Goal: Transaction & Acquisition: Purchase product/service

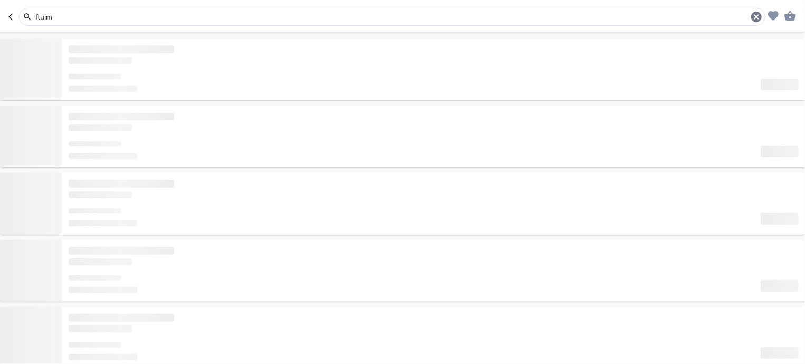
click at [75, 15] on input "fluim" at bounding box center [392, 17] width 716 height 11
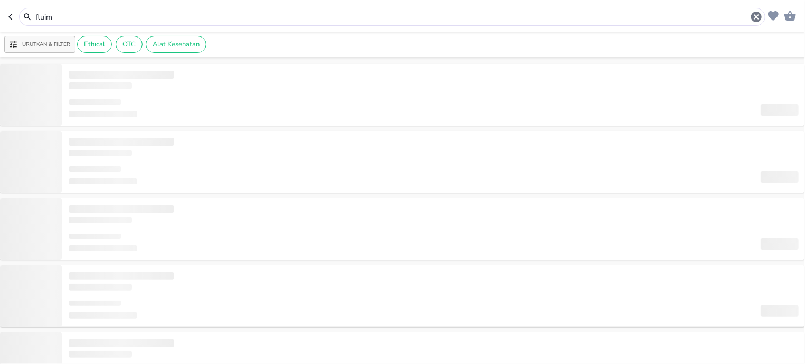
click at [63, 15] on input "fluim" at bounding box center [392, 17] width 716 height 11
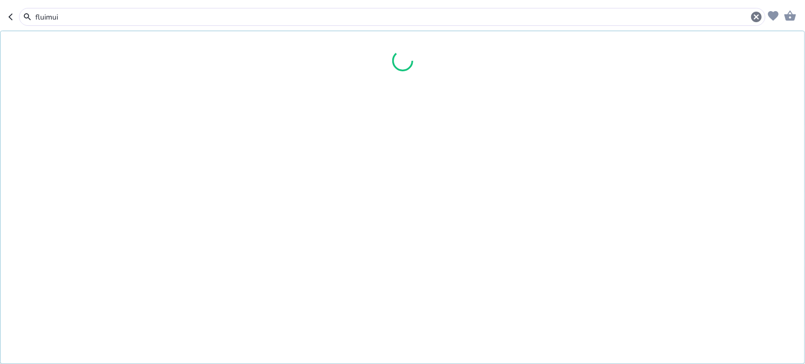
type input "fluimui"
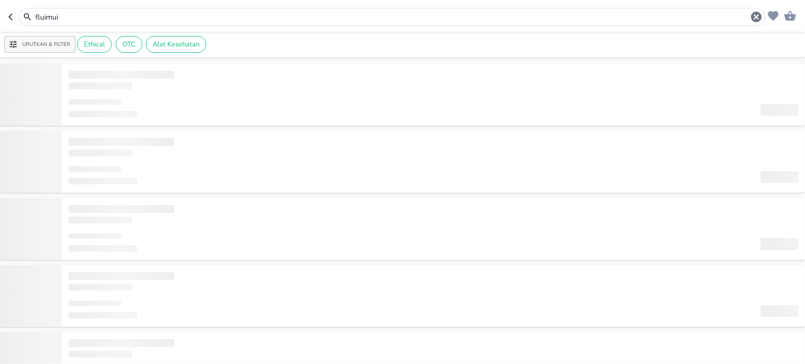
click at [87, 24] on div "fluimui" at bounding box center [392, 17] width 746 height 18
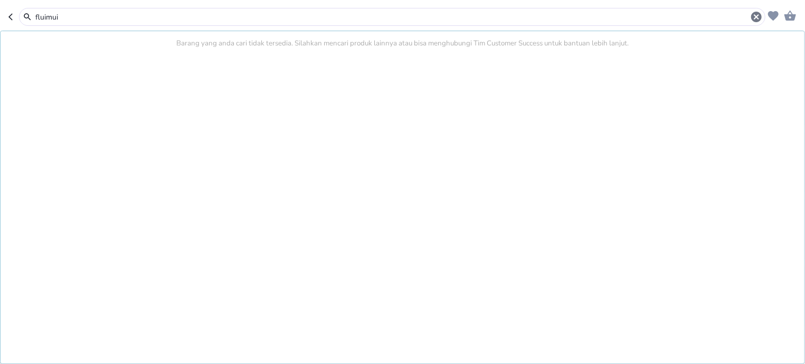
click at [89, 17] on input "fluimui" at bounding box center [392, 17] width 716 height 11
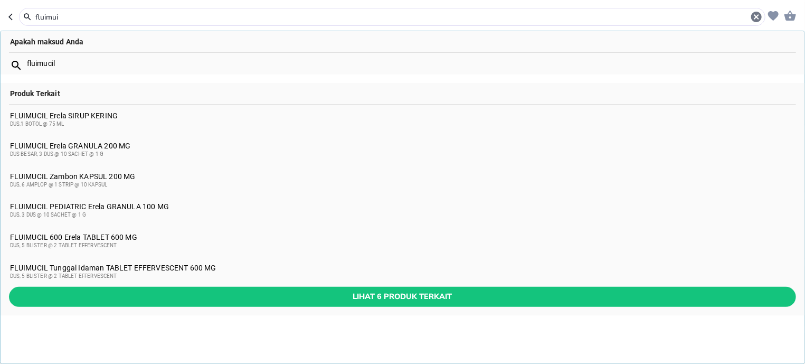
click at [129, 151] on div "DUS BESAR, 3 DUS @ 10 SACHET @ 1 G" at bounding box center [402, 154] width 785 height 8
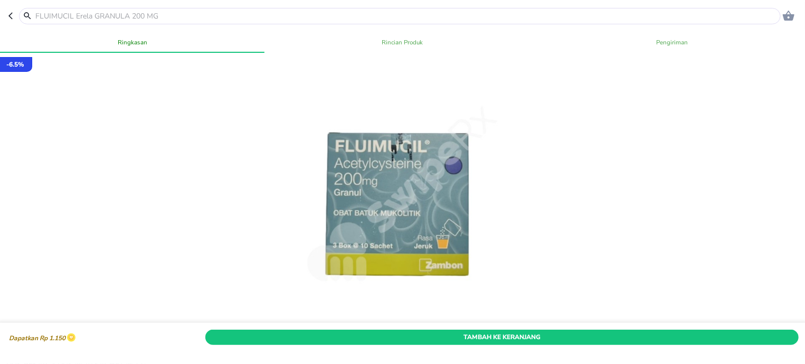
scroll to position [336, 0]
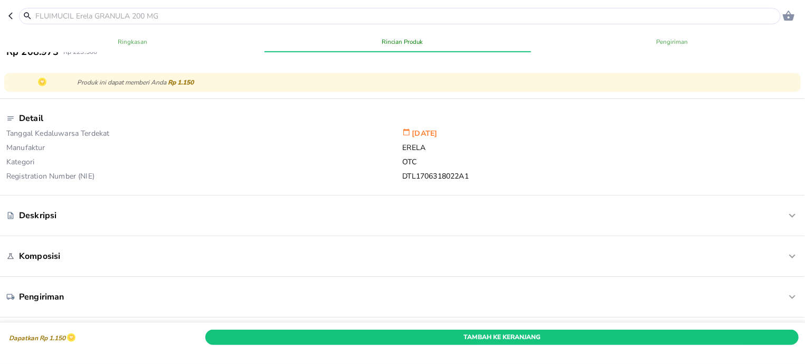
click at [58, 22] on div at bounding box center [400, 16] width 762 height 16
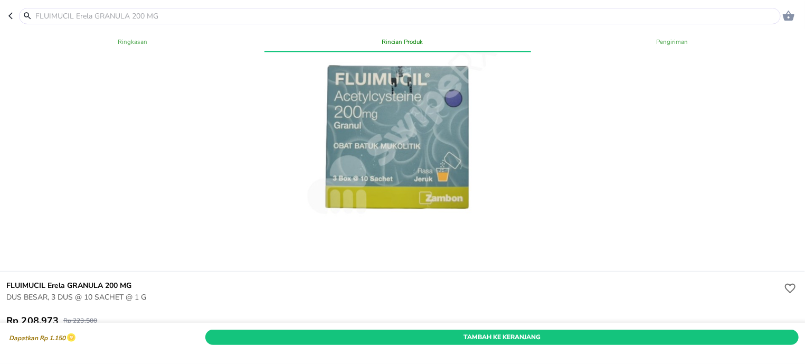
click at [59, 16] on input "text" at bounding box center [406, 16] width 744 height 11
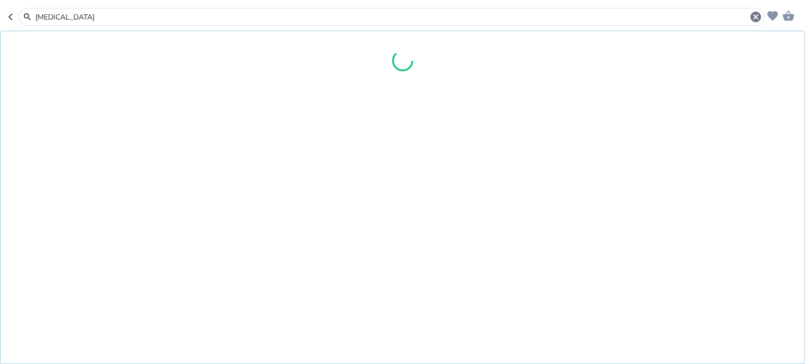
type input "flui"
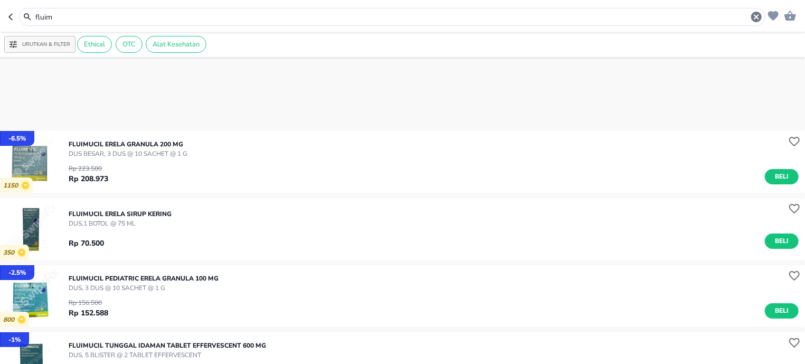
scroll to position [201, 0]
